Goal: Navigation & Orientation: Find specific page/section

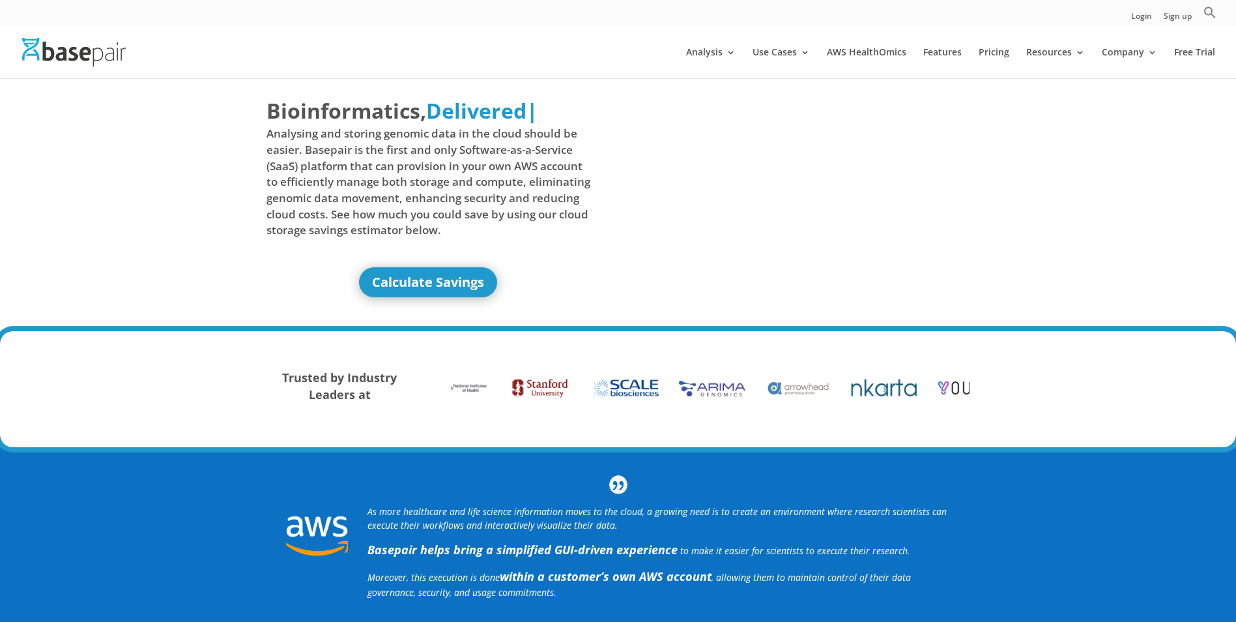
click at [74, 55] on img at bounding box center [74, 52] width 104 height 28
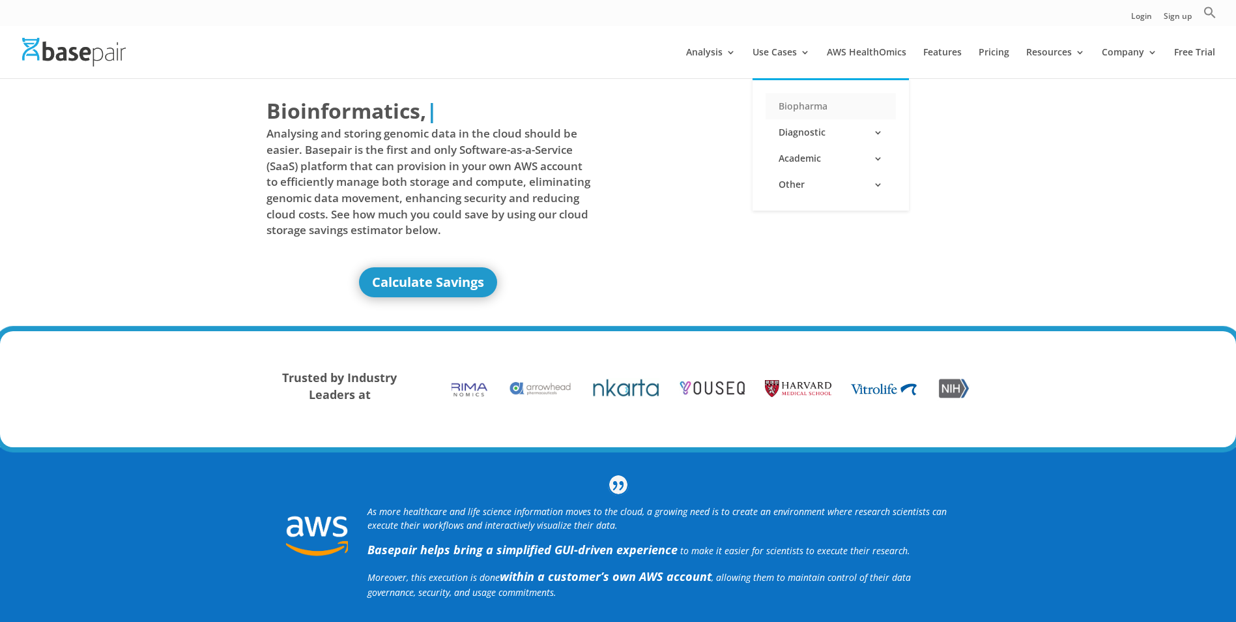
click at [783, 103] on link "Biopharma" at bounding box center [831, 106] width 130 height 26
